Goal: Transaction & Acquisition: Purchase product/service

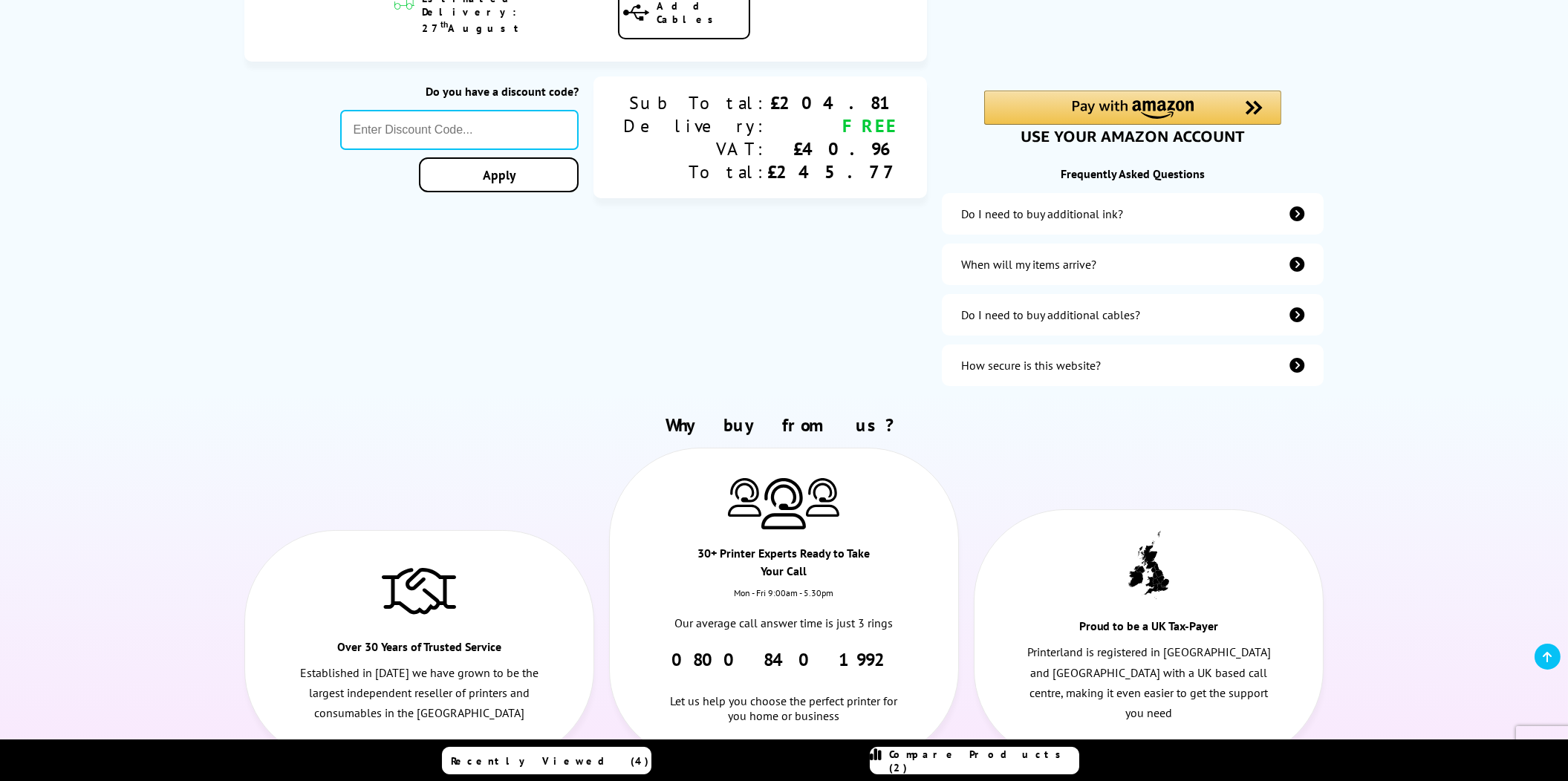
scroll to position [446, 0]
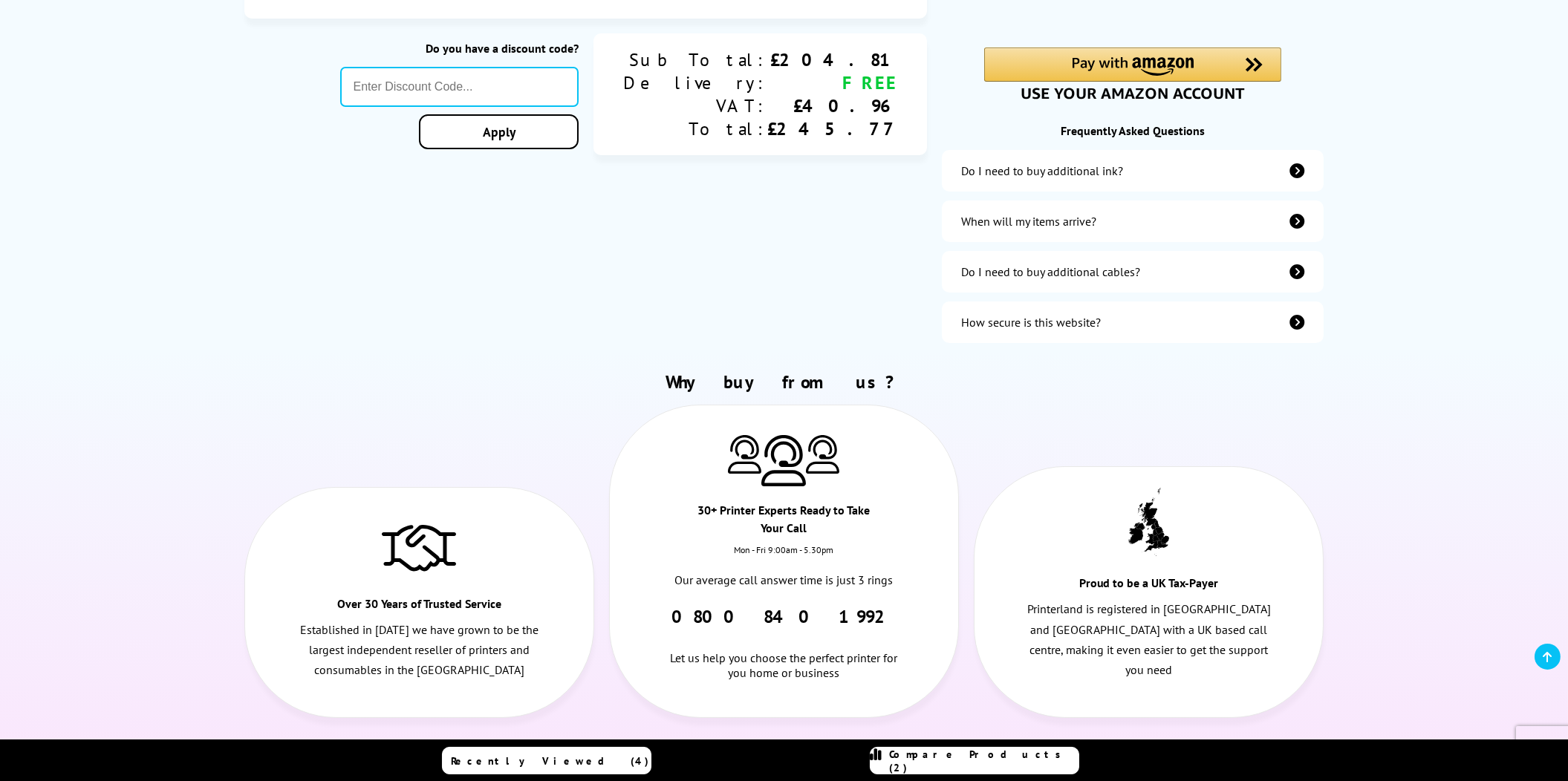
click at [1190, 177] on div "Do I need to buy additional ink?" at bounding box center [1133, 171] width 382 height 42
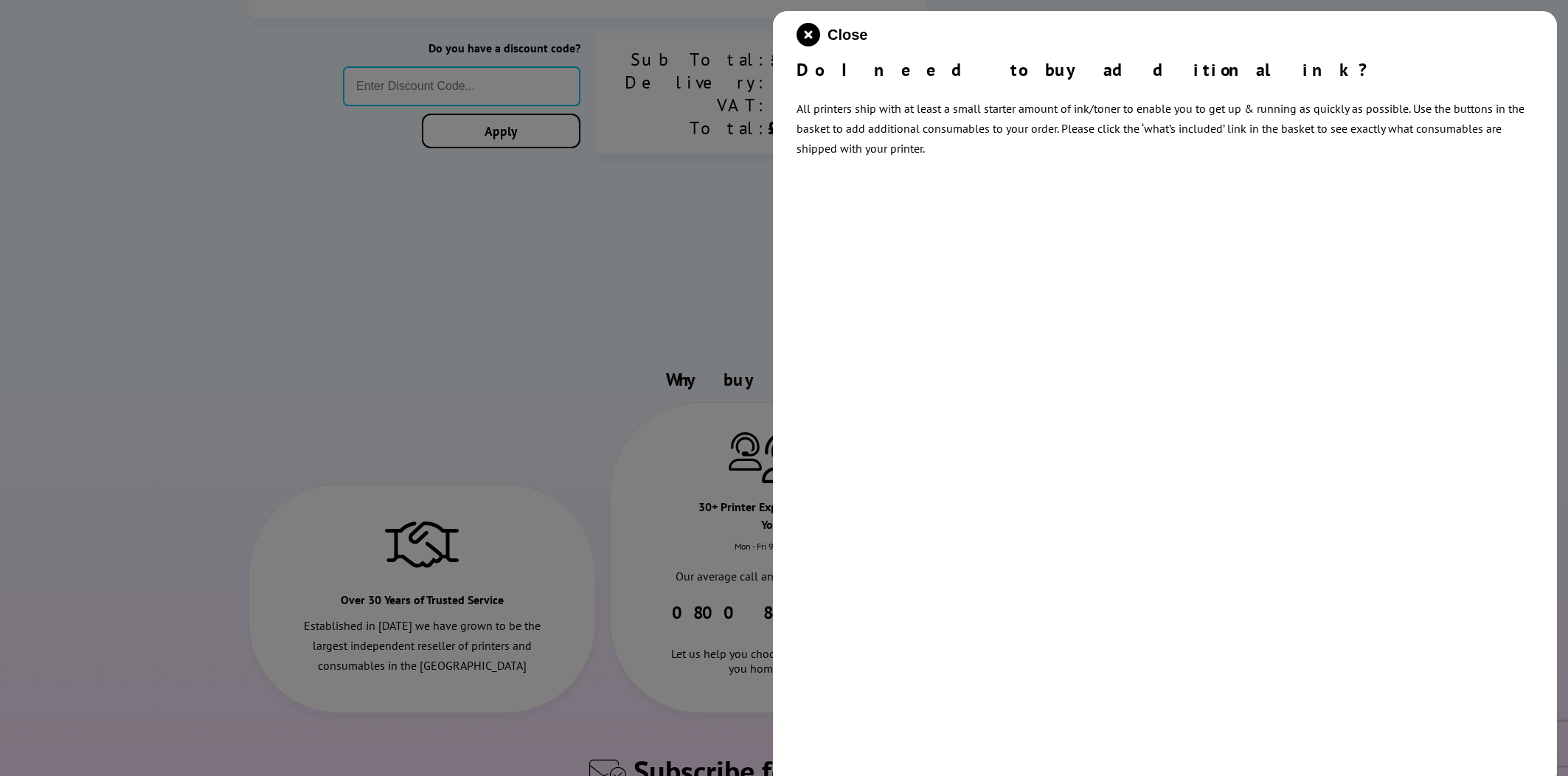
click at [736, 198] on div at bounding box center [784, 388] width 1568 height 776
click at [806, 28] on icon "close modal" at bounding box center [808, 34] width 24 height 24
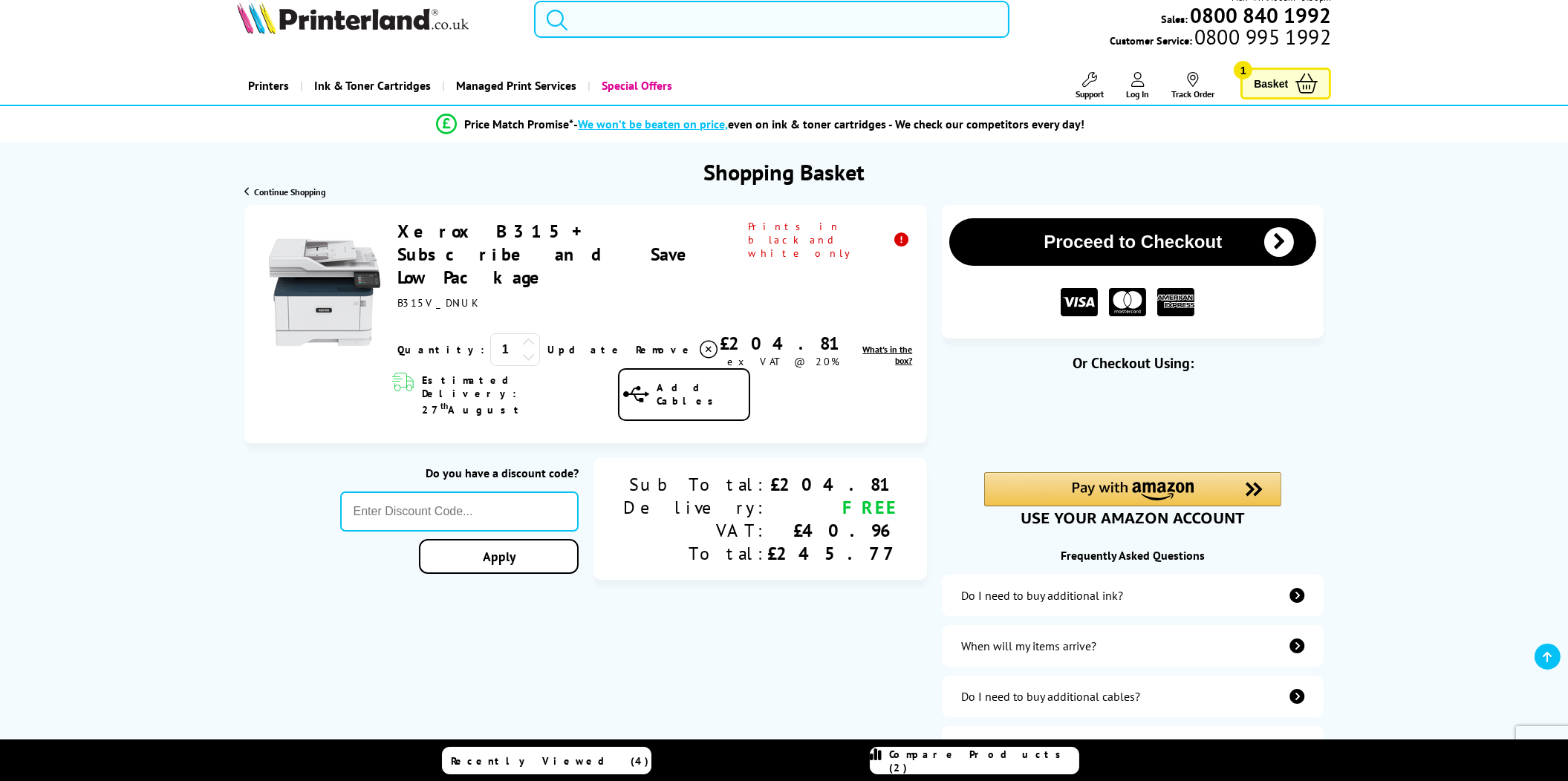
scroll to position [0, 0]
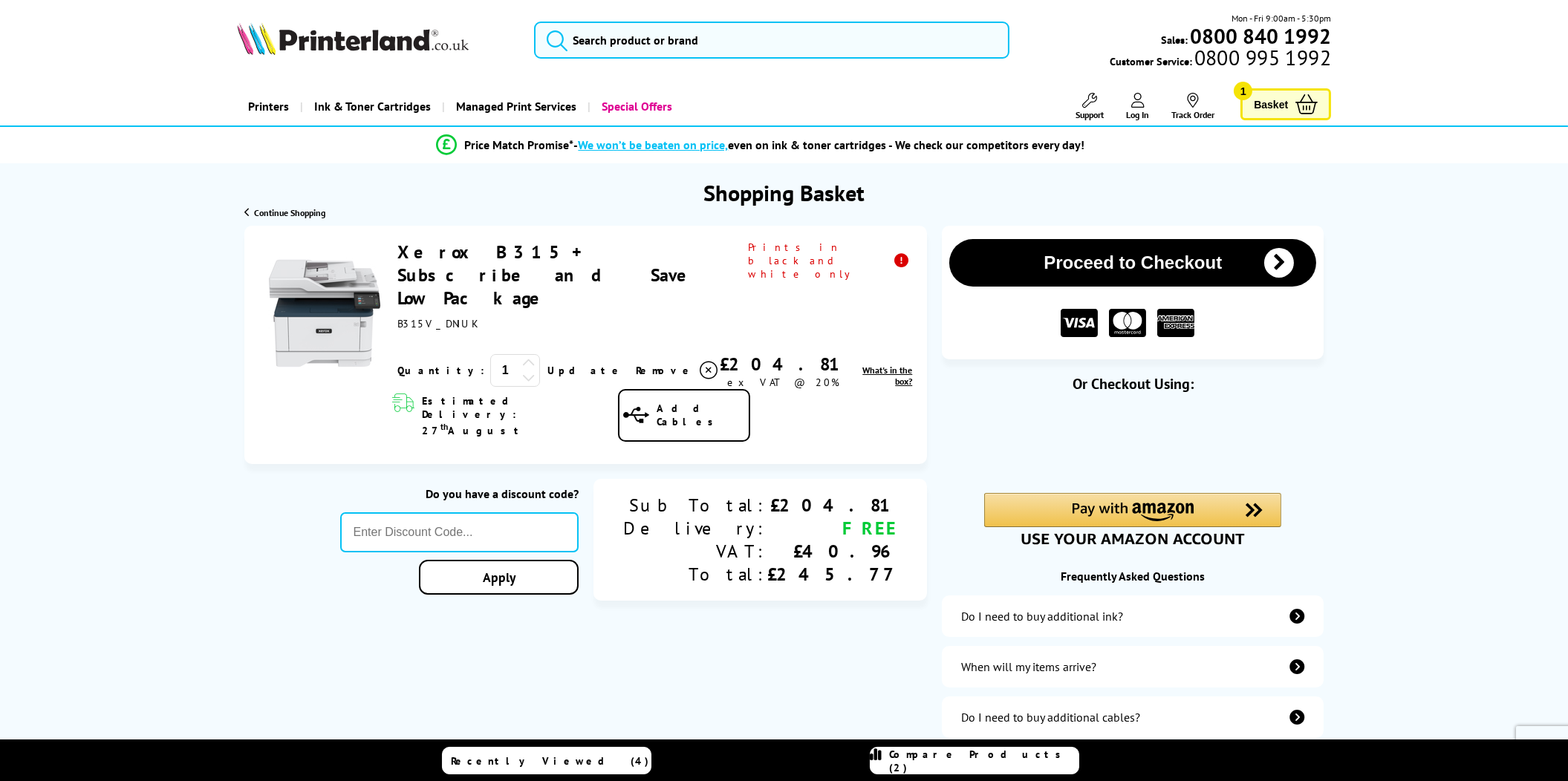
drag, startPoint x: 642, startPoint y: 337, endPoint x: 589, endPoint y: 333, distance: 53.2
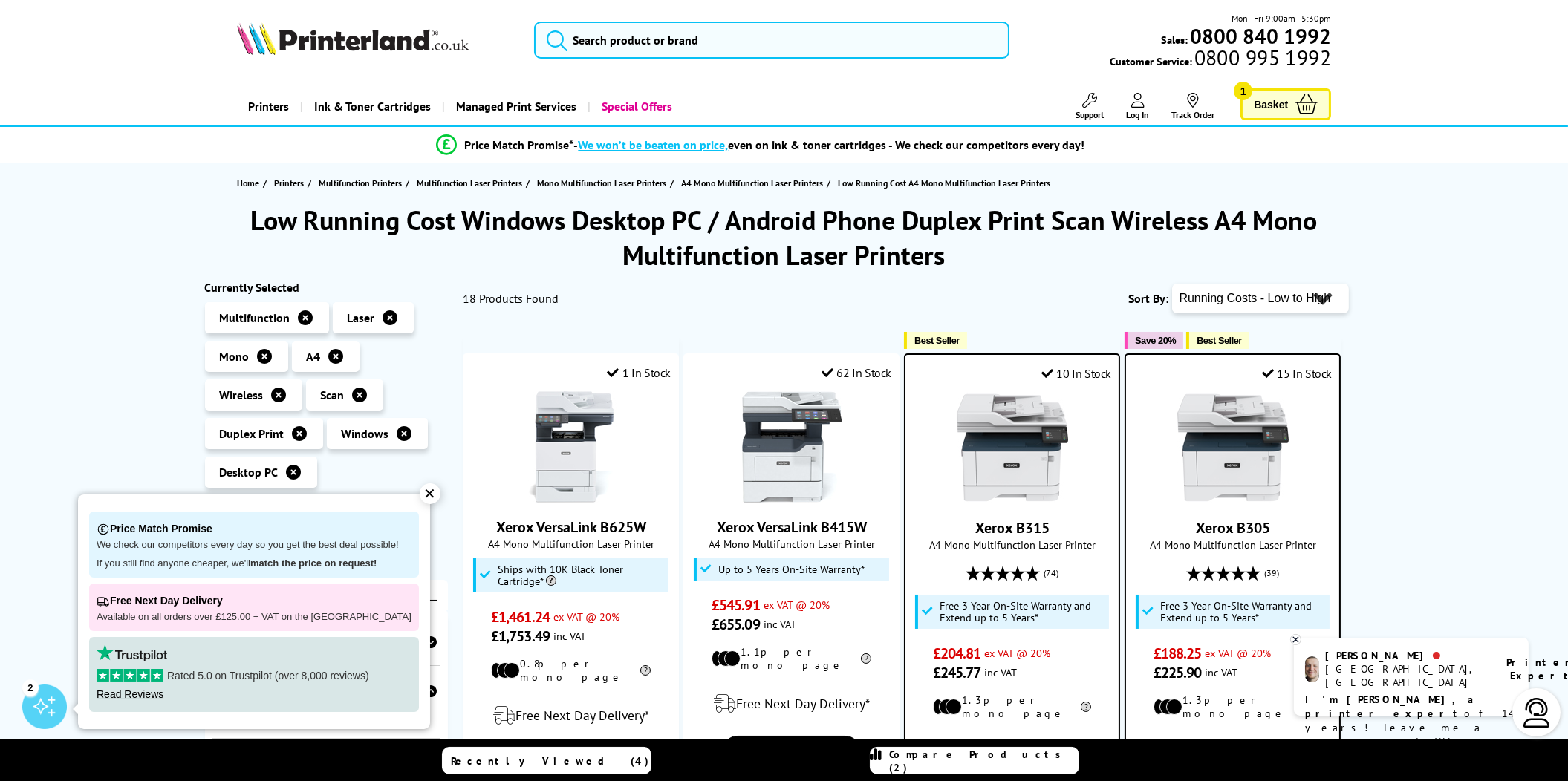
click at [1015, 439] on img at bounding box center [1012, 448] width 111 height 111
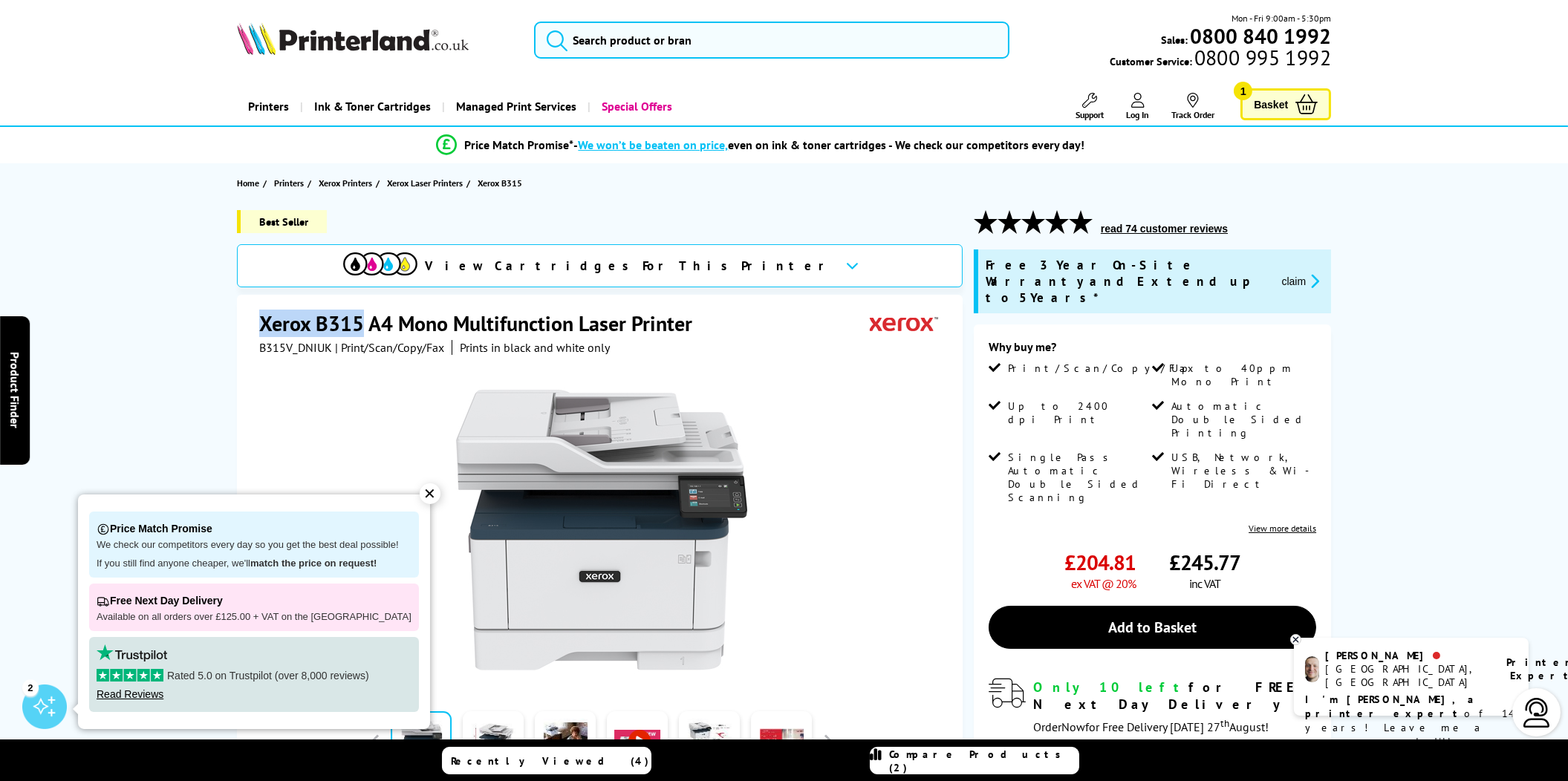
drag, startPoint x: 262, startPoint y: 320, endPoint x: 359, endPoint y: 315, distance: 97.1
click at [359, 315] on h1 "Xerox B315 A4 Mono Multifunction Laser Printer" at bounding box center [483, 323] width 448 height 28
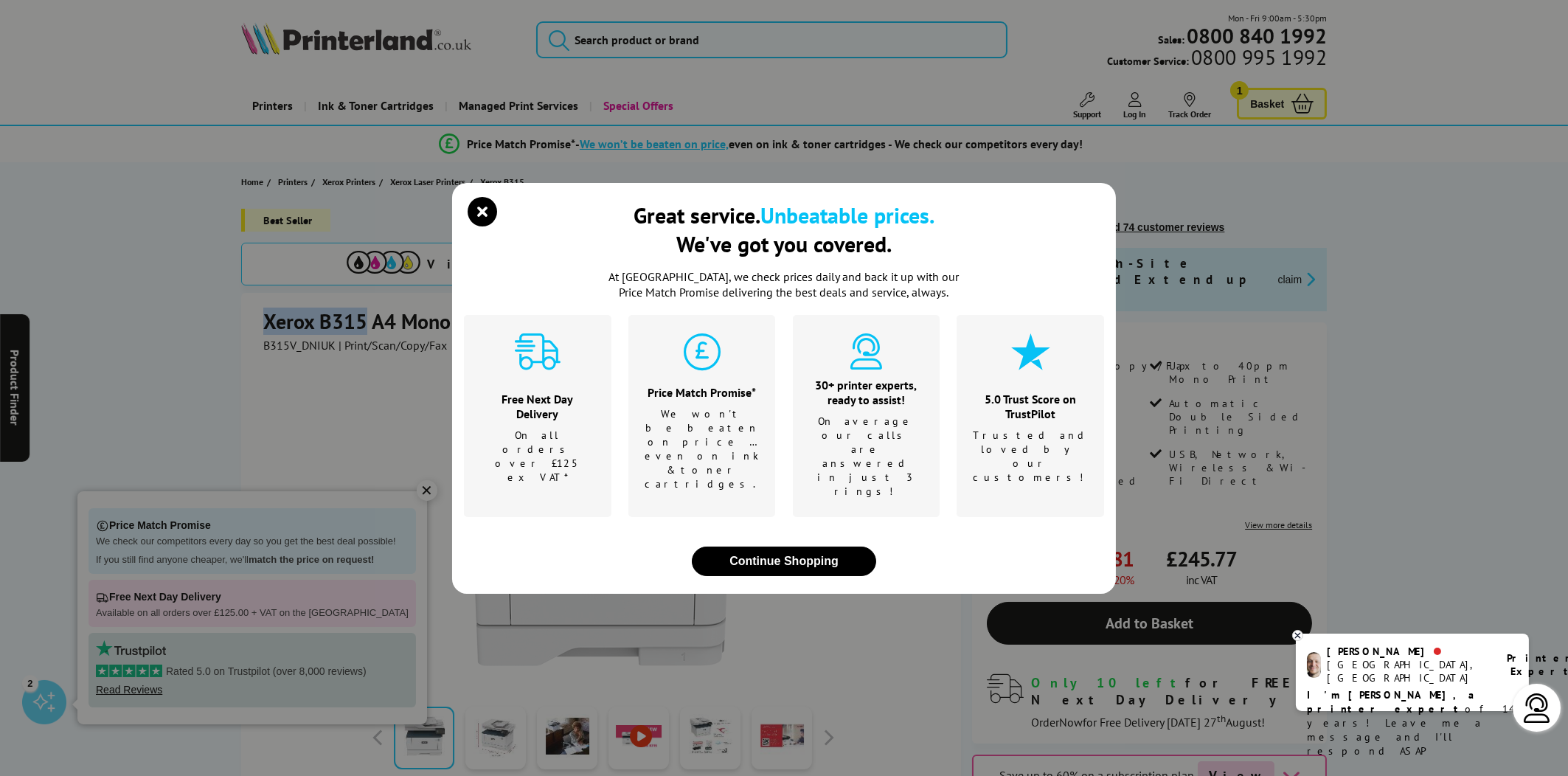
copy h1 "Xerox B315"
